Goal: Information Seeking & Learning: Compare options

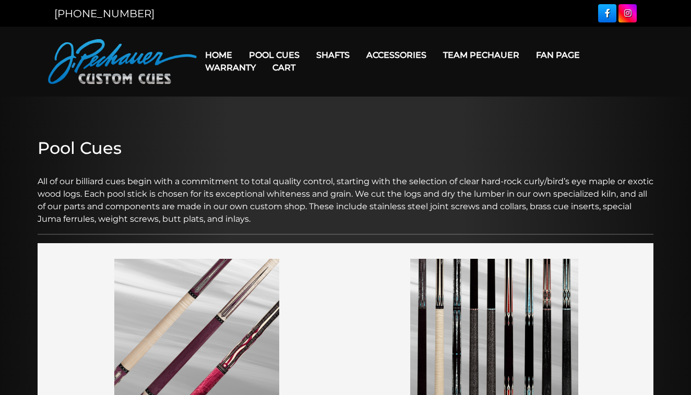
click at [118, 62] on img at bounding box center [122, 61] width 149 height 45
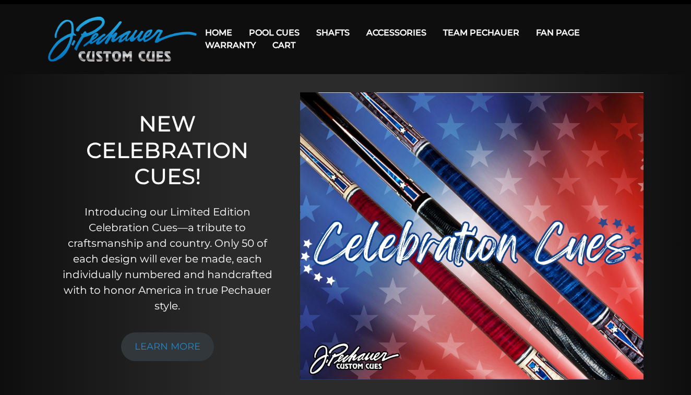
scroll to position [23, 0]
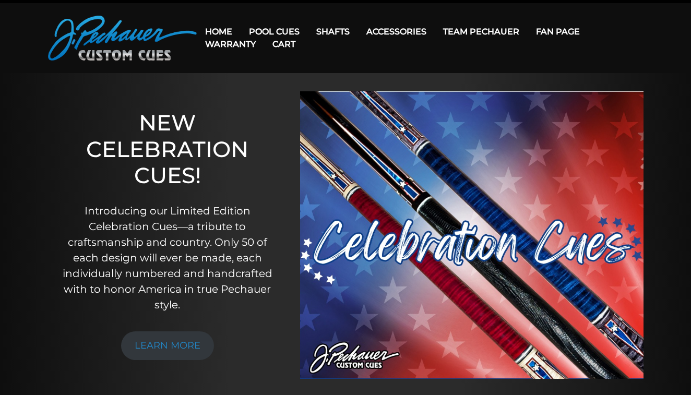
click at [363, 272] on img at bounding box center [472, 235] width 344 height 288
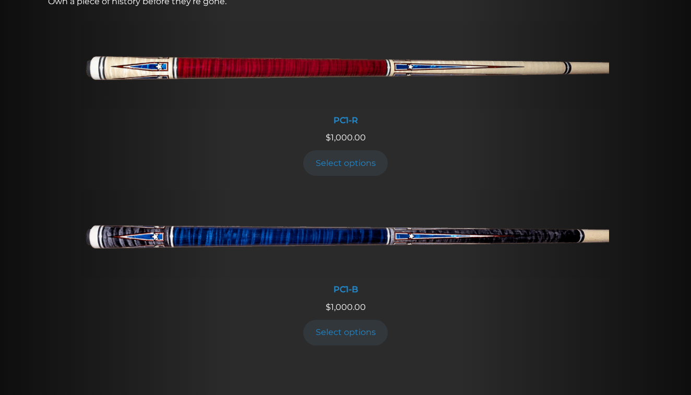
scroll to position [439, 0]
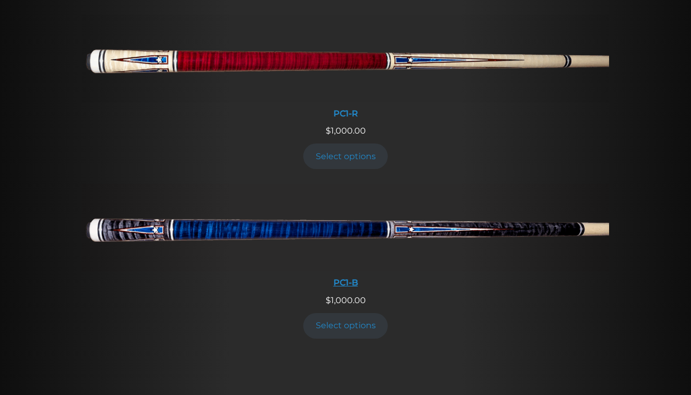
click at [545, 232] on img at bounding box center [345, 228] width 527 height 88
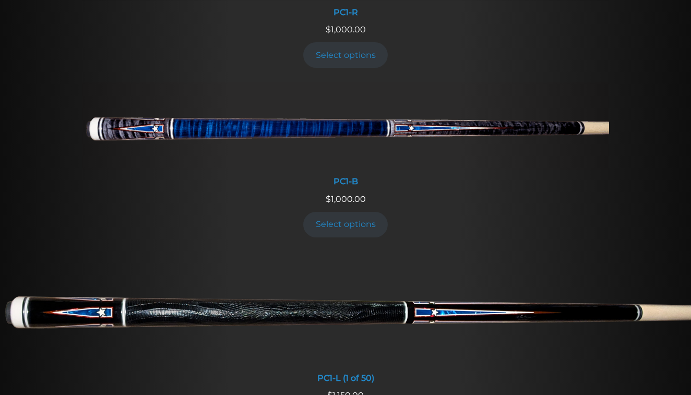
scroll to position [549, 0]
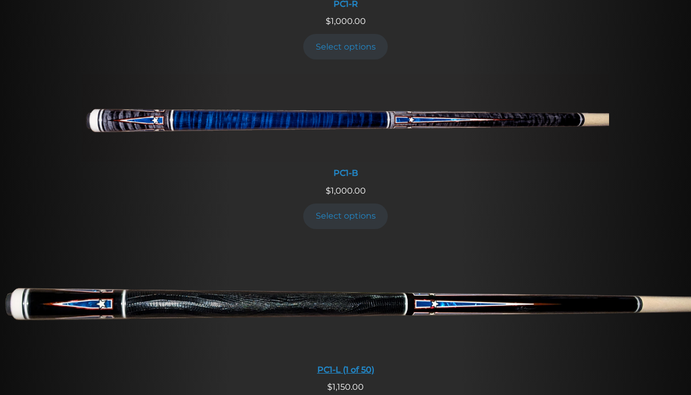
click at [191, 286] on img at bounding box center [345, 301] width 691 height 115
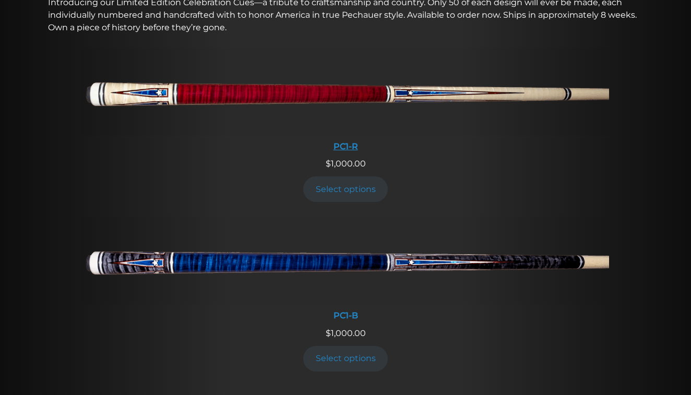
scroll to position [400, 0]
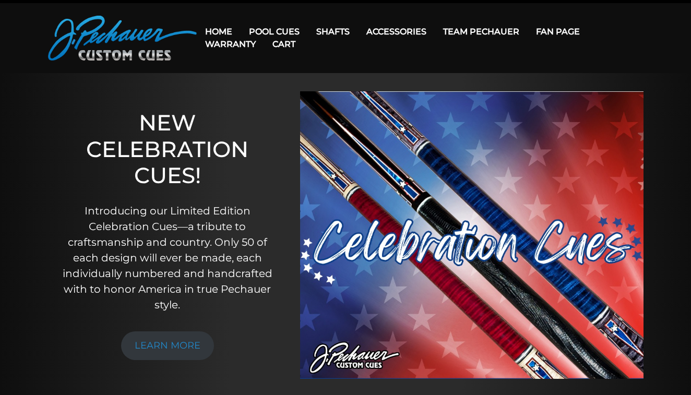
scroll to position [23, 0]
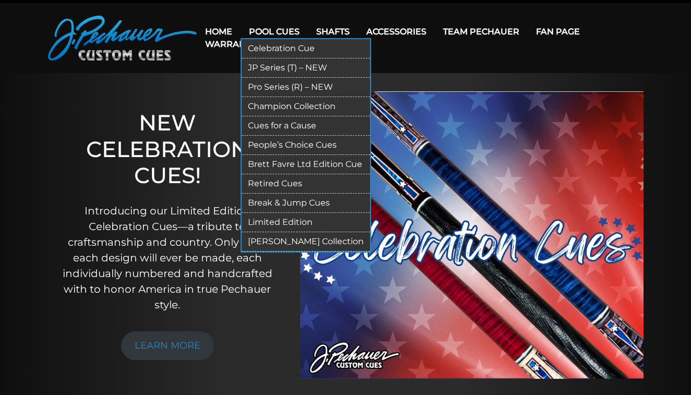
click at [275, 203] on link "Break & Jump Cues" at bounding box center [306, 203] width 128 height 19
click at [292, 26] on link "Pool Cues" at bounding box center [274, 31] width 67 height 27
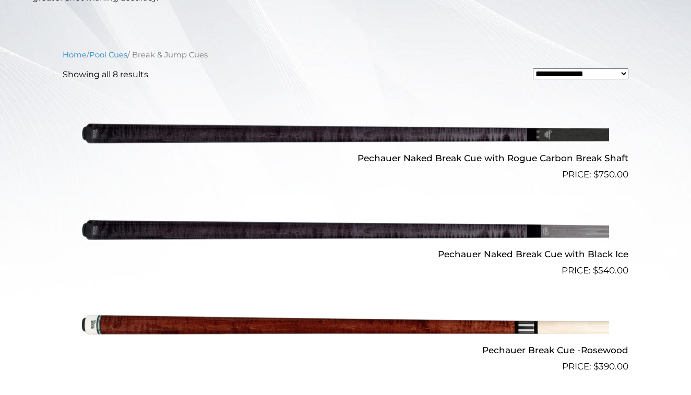
scroll to position [330, 0]
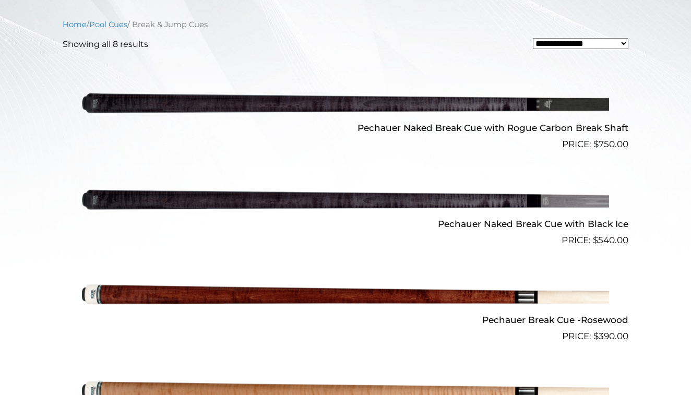
click at [540, 200] on img at bounding box center [345, 200] width 527 height 88
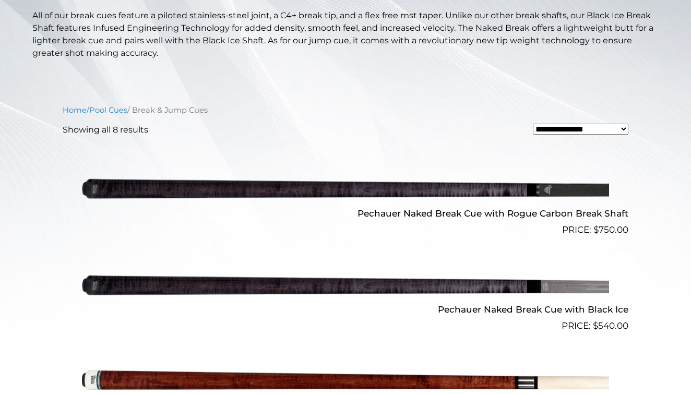
scroll to position [94, 0]
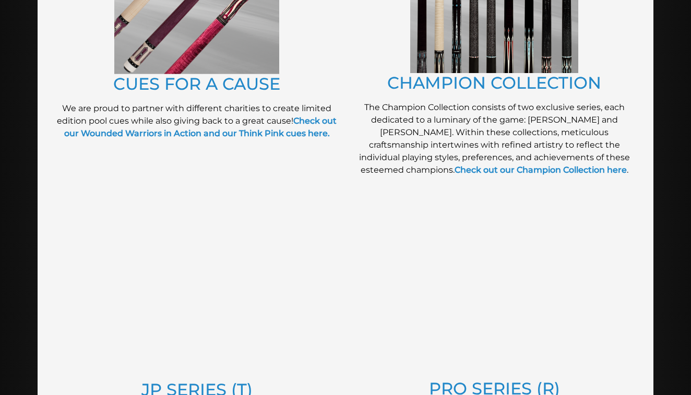
scroll to position [370, 0]
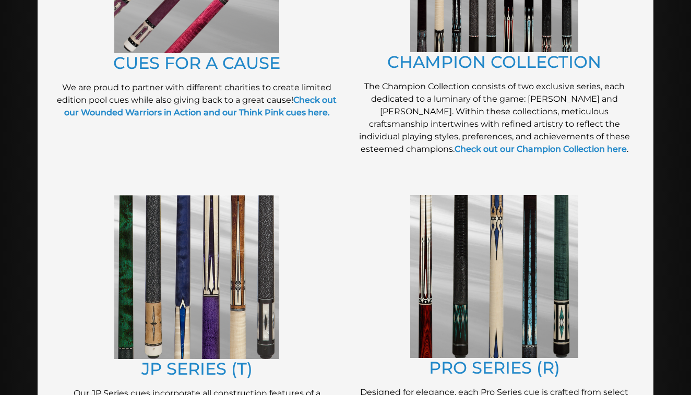
click at [230, 237] on img at bounding box center [196, 277] width 165 height 164
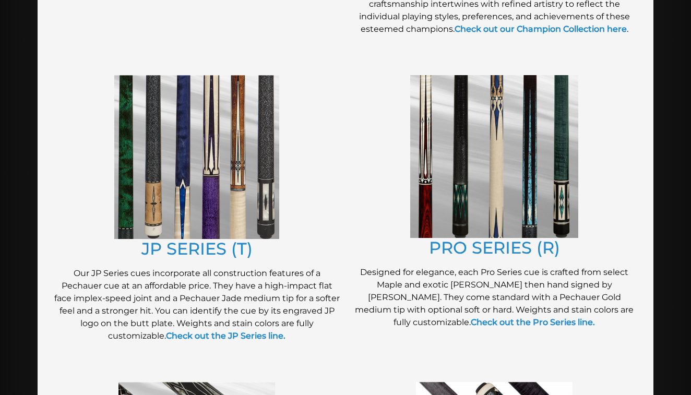
scroll to position [505, 0]
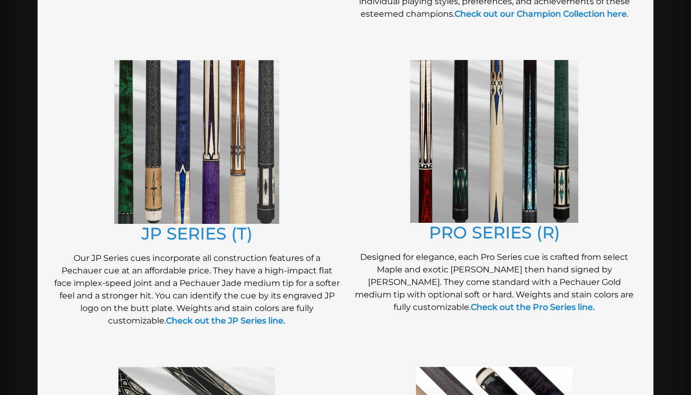
click at [247, 126] on img at bounding box center [196, 142] width 165 height 164
click at [427, 155] on img at bounding box center [494, 141] width 168 height 163
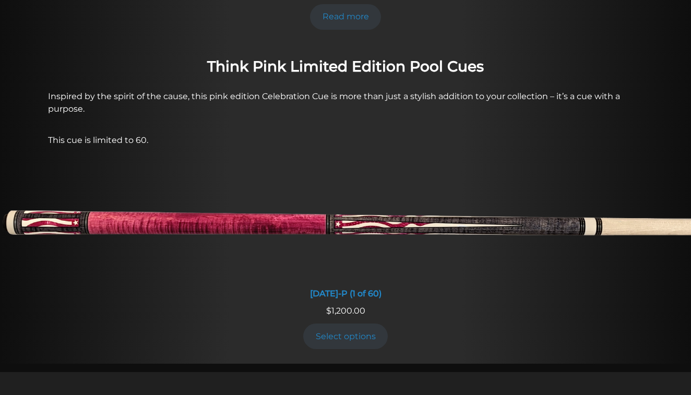
scroll to position [796, 0]
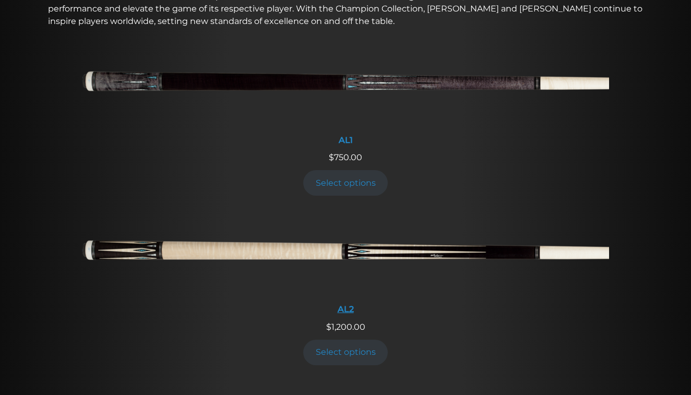
scroll to position [365, 0]
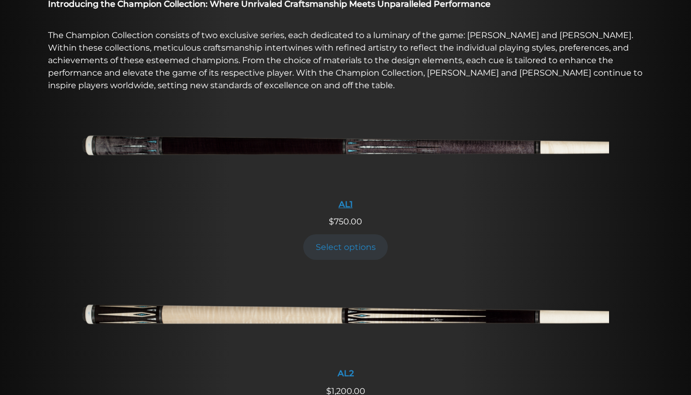
click at [390, 149] on img at bounding box center [345, 149] width 527 height 88
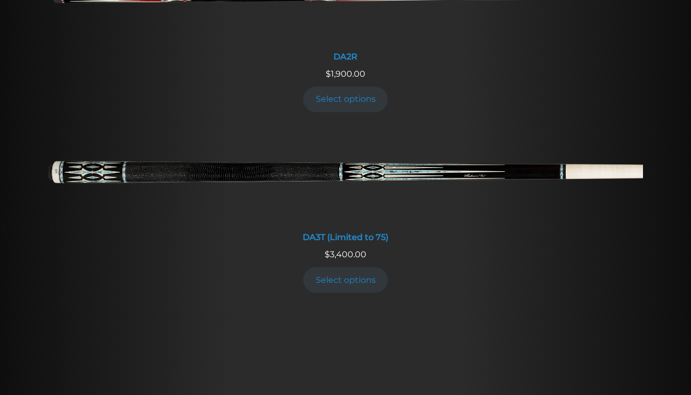
scroll to position [1677, 0]
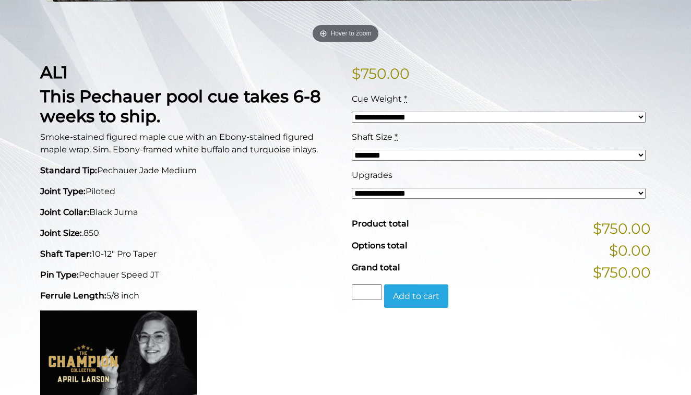
scroll to position [51, 0]
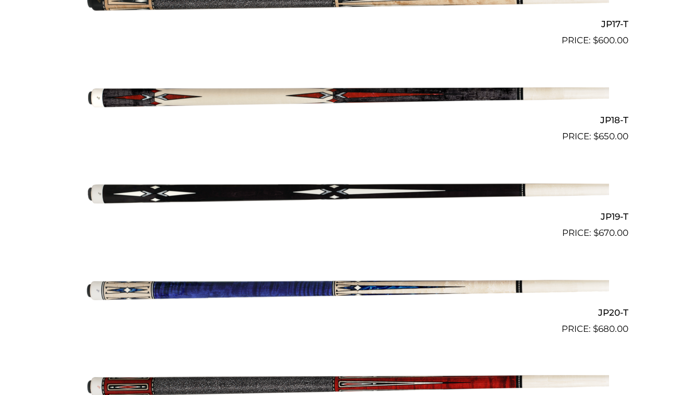
scroll to position [1918, 0]
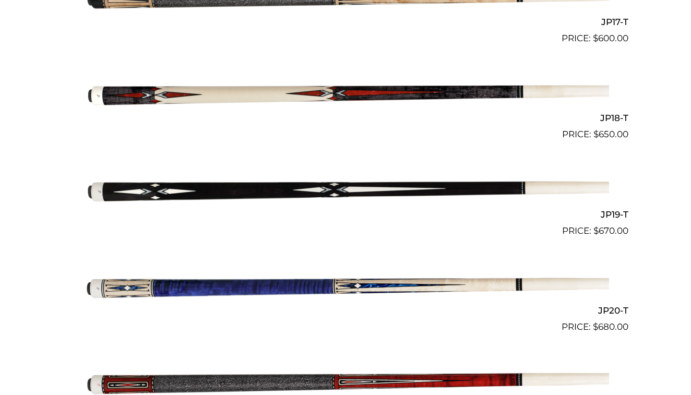
click at [383, 178] on img at bounding box center [345, 190] width 527 height 88
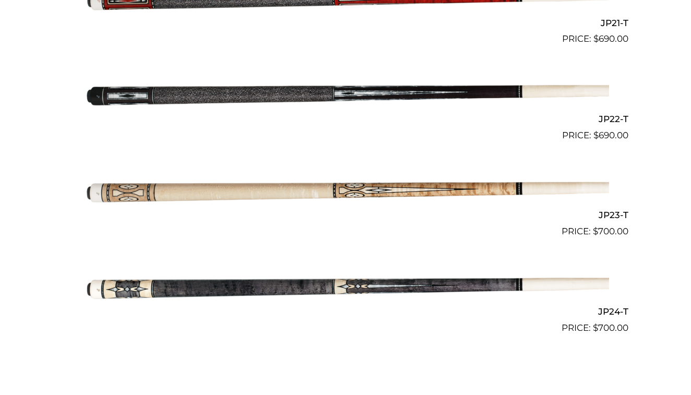
scroll to position [2289, 0]
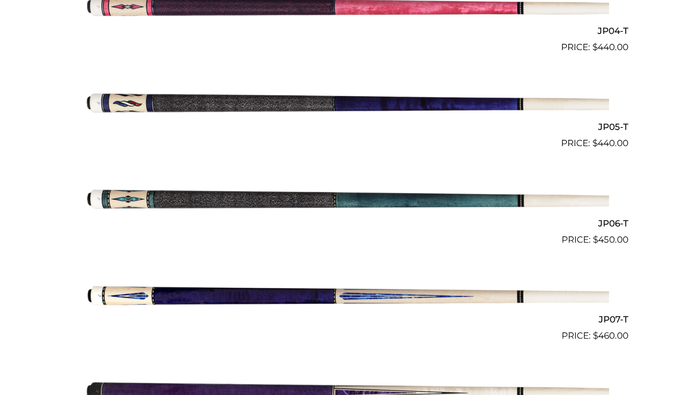
scroll to position [753, 0]
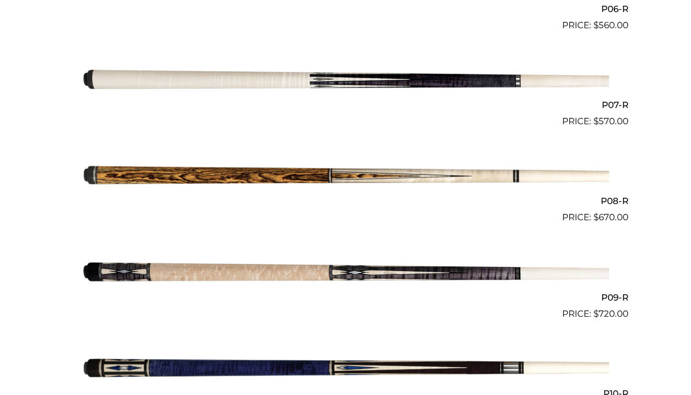
scroll to position [878, 0]
